Goal: Information Seeking & Learning: Learn about a topic

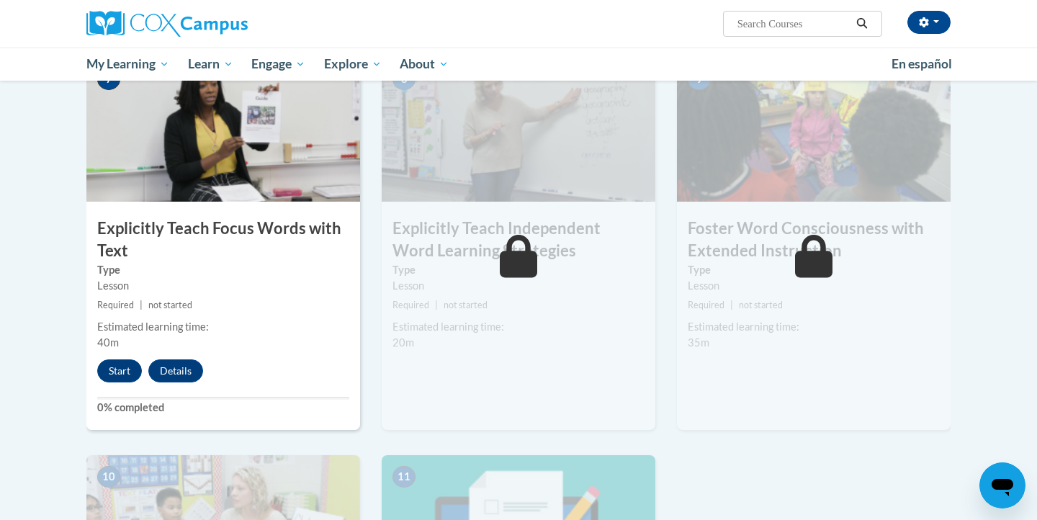
scroll to position [1137, 0]
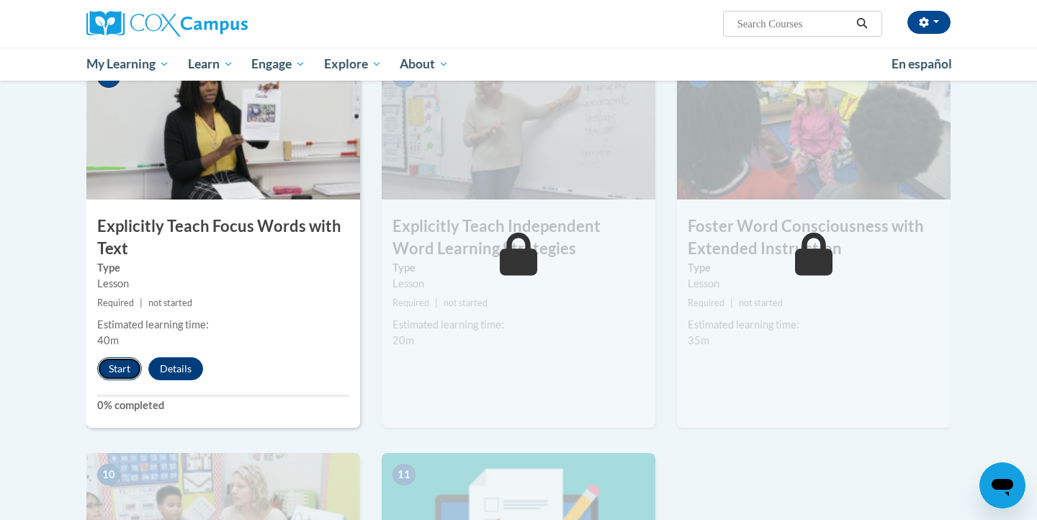
click at [120, 364] on button "Start" at bounding box center [119, 368] width 45 height 23
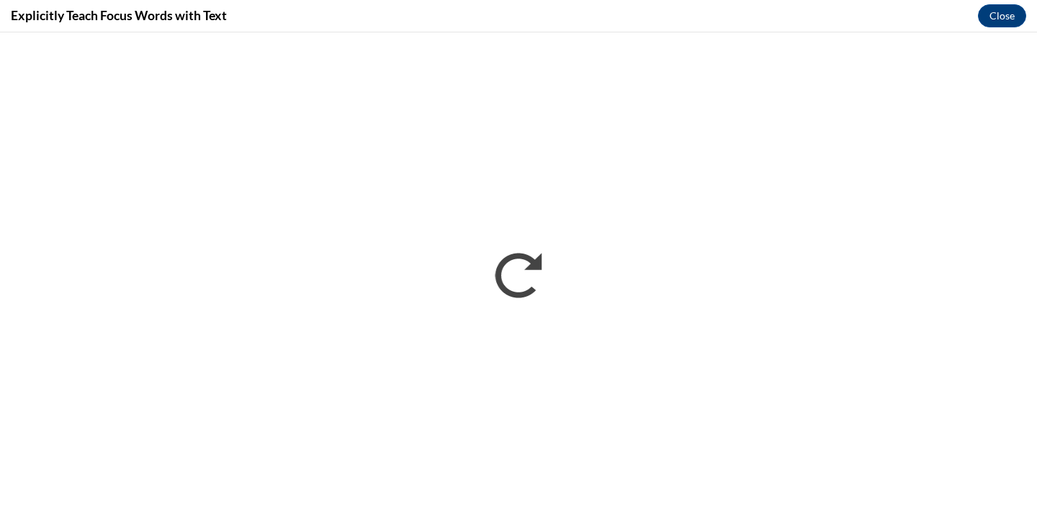
scroll to position [0, 0]
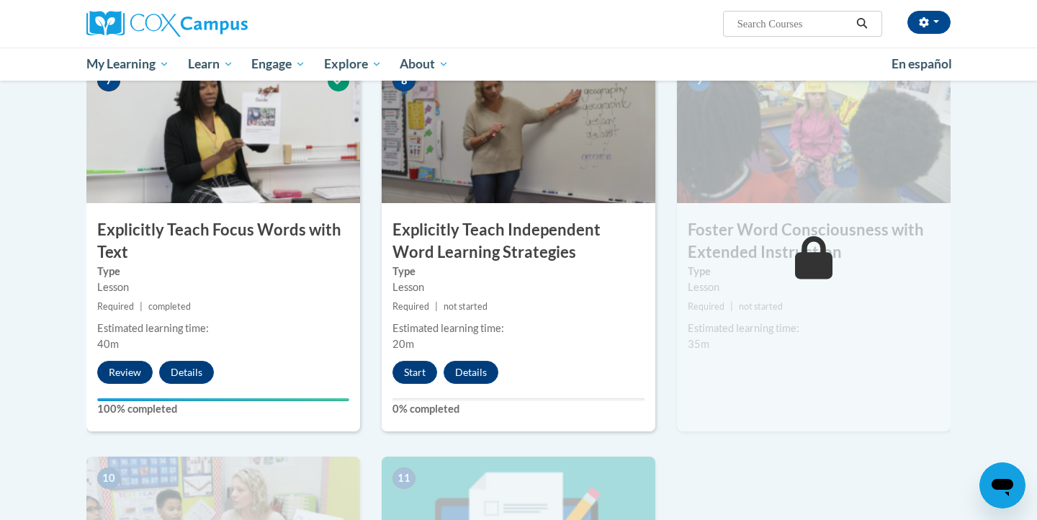
scroll to position [1135, 0]
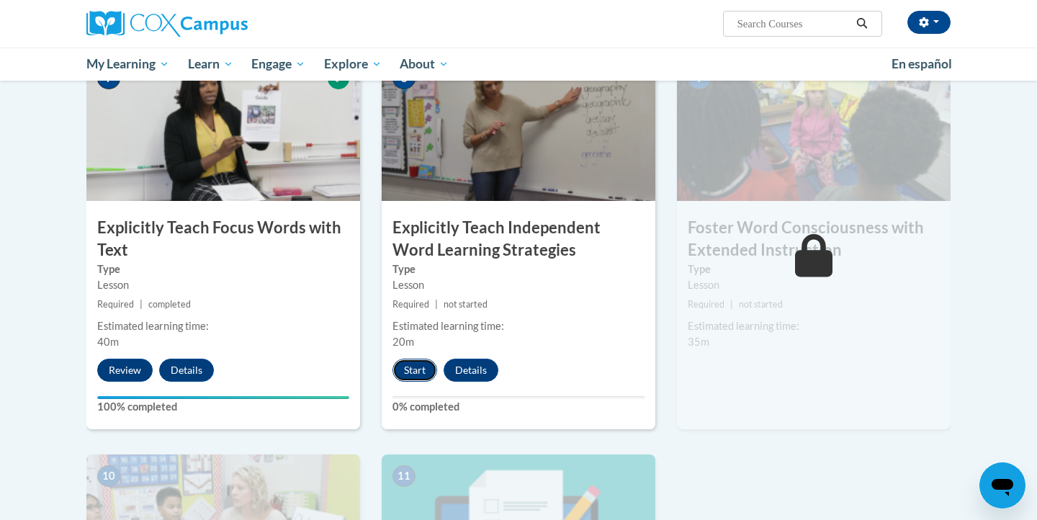
click at [417, 371] on button "Start" at bounding box center [414, 370] width 45 height 23
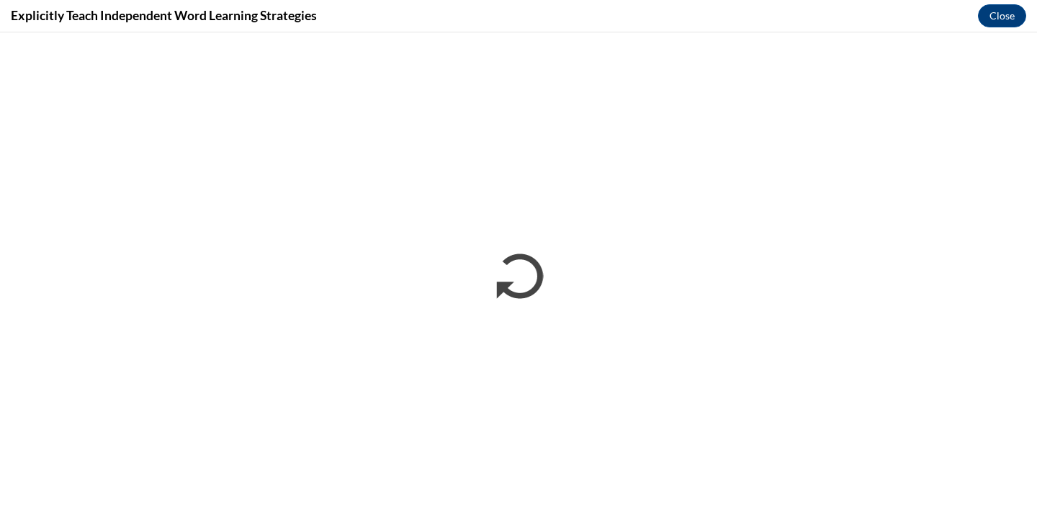
scroll to position [0, 0]
